Goal: Information Seeking & Learning: Understand process/instructions

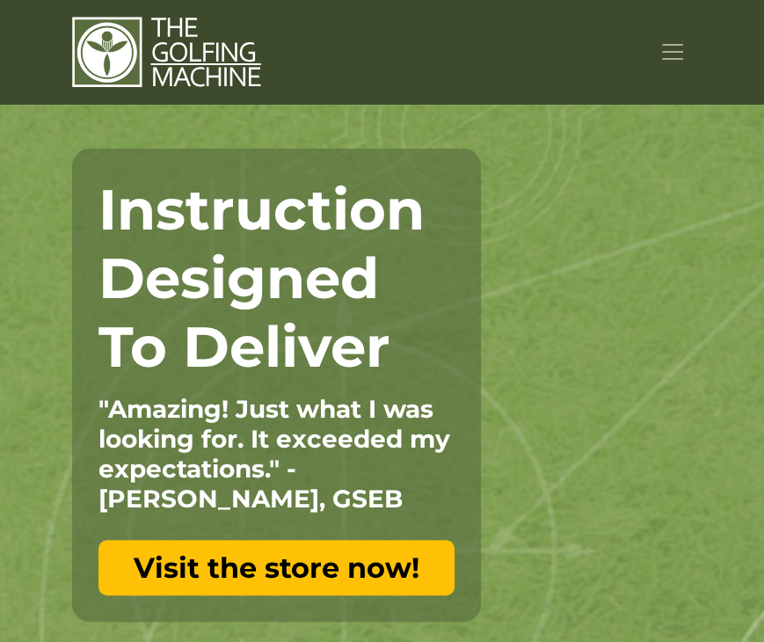
click at [108, 130] on section "Instruction Designed To Deliver "Amazing! Just what I was looking for. It excee…" at bounding box center [382, 385] width 764 height 561
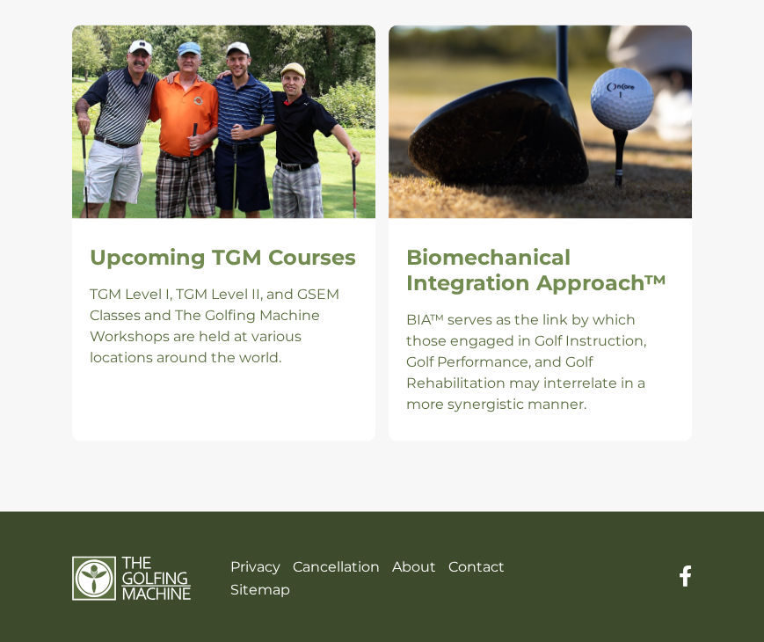
scroll to position [1883, 0]
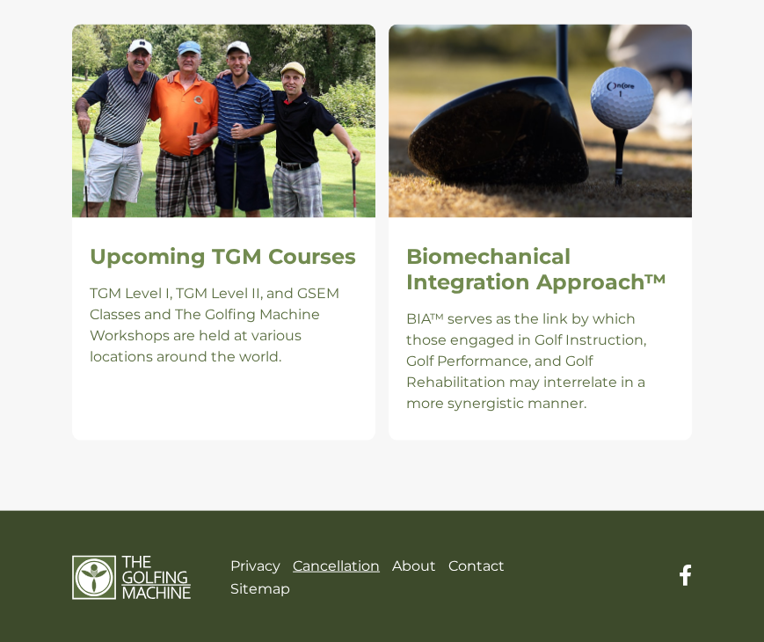
click at [357, 568] on link "Cancellation" at bounding box center [336, 565] width 87 height 17
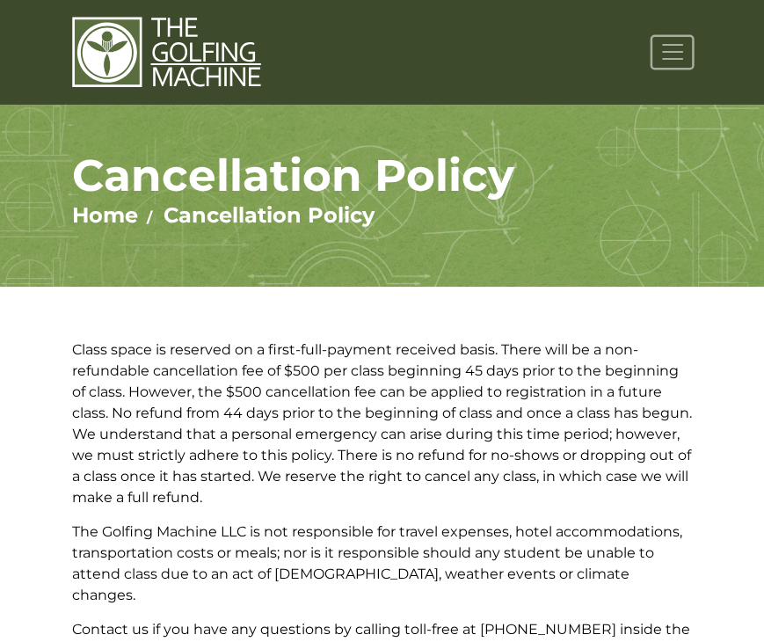
click at [674, 51] on span "Toggle navigation" at bounding box center [673, 52] width 26 height 26
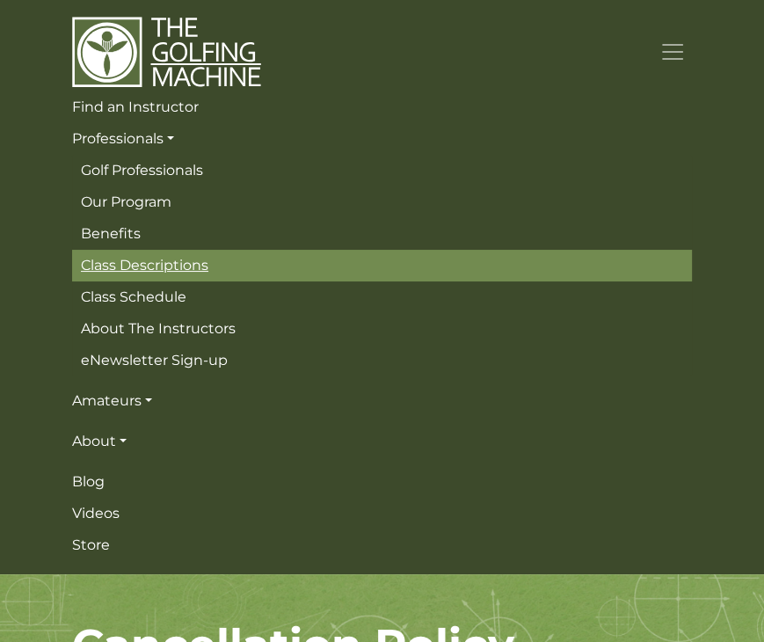
click at [165, 266] on span "Class Descriptions" at bounding box center [145, 265] width 128 height 17
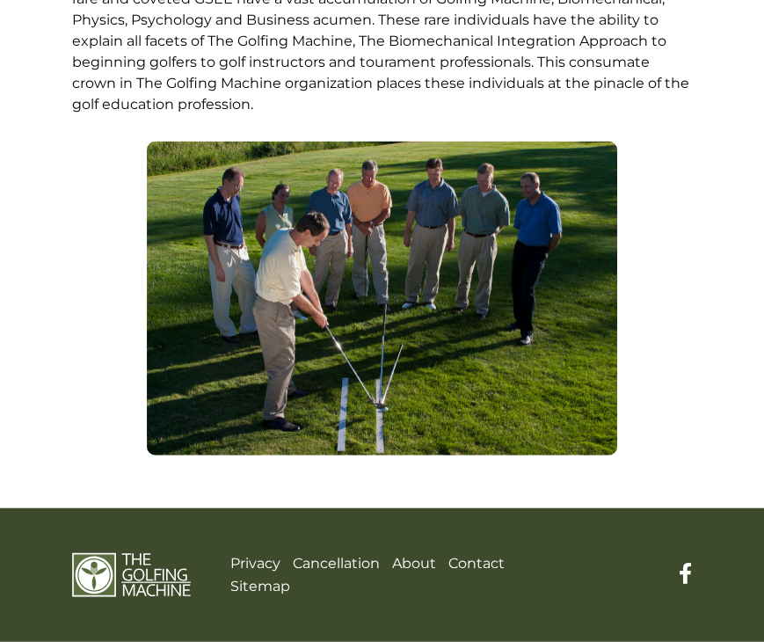
scroll to position [2230, 0]
